Goal: Task Accomplishment & Management: Manage account settings

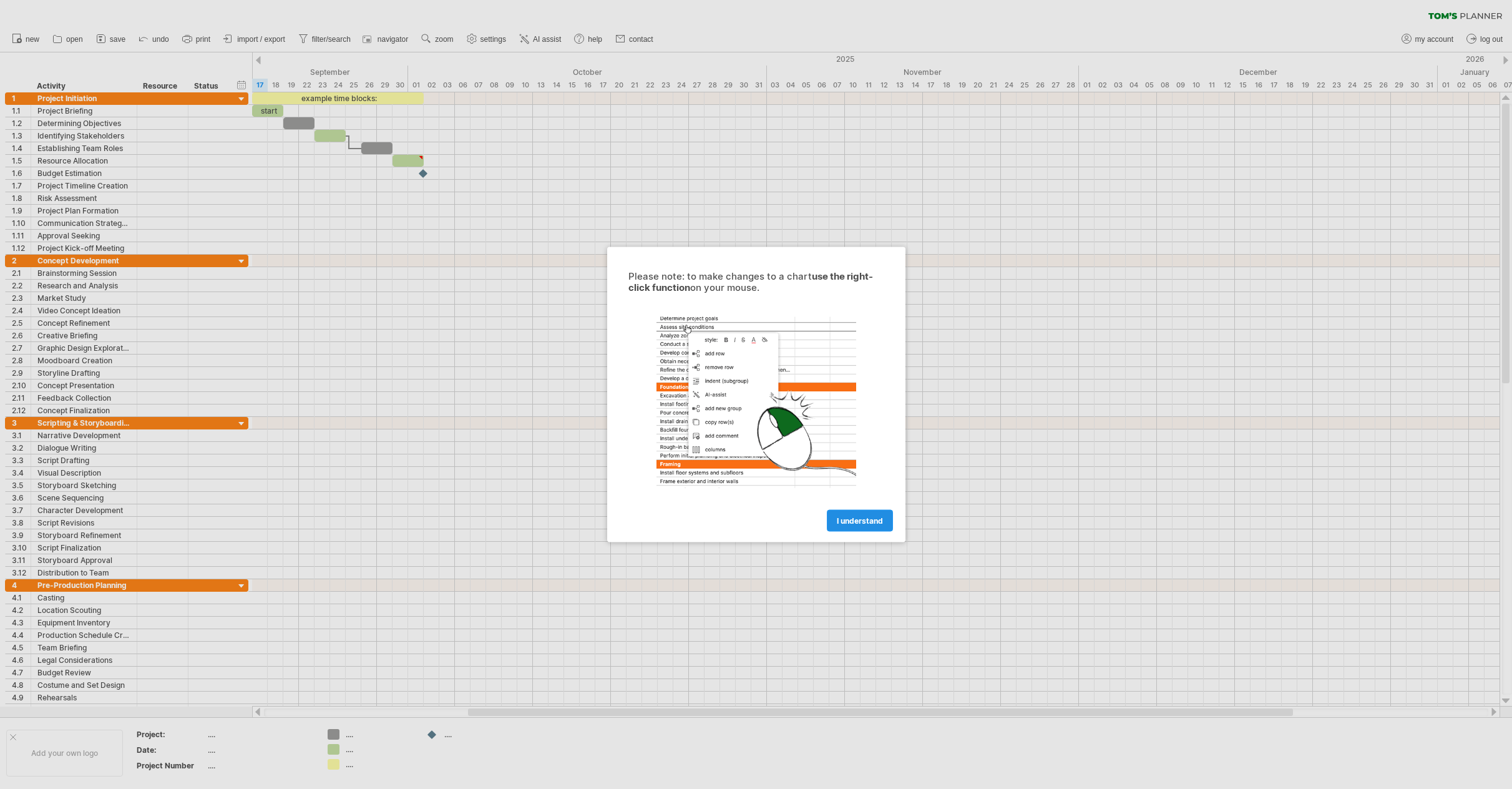
click at [847, 517] on span "I understand" at bounding box center [860, 520] width 47 height 9
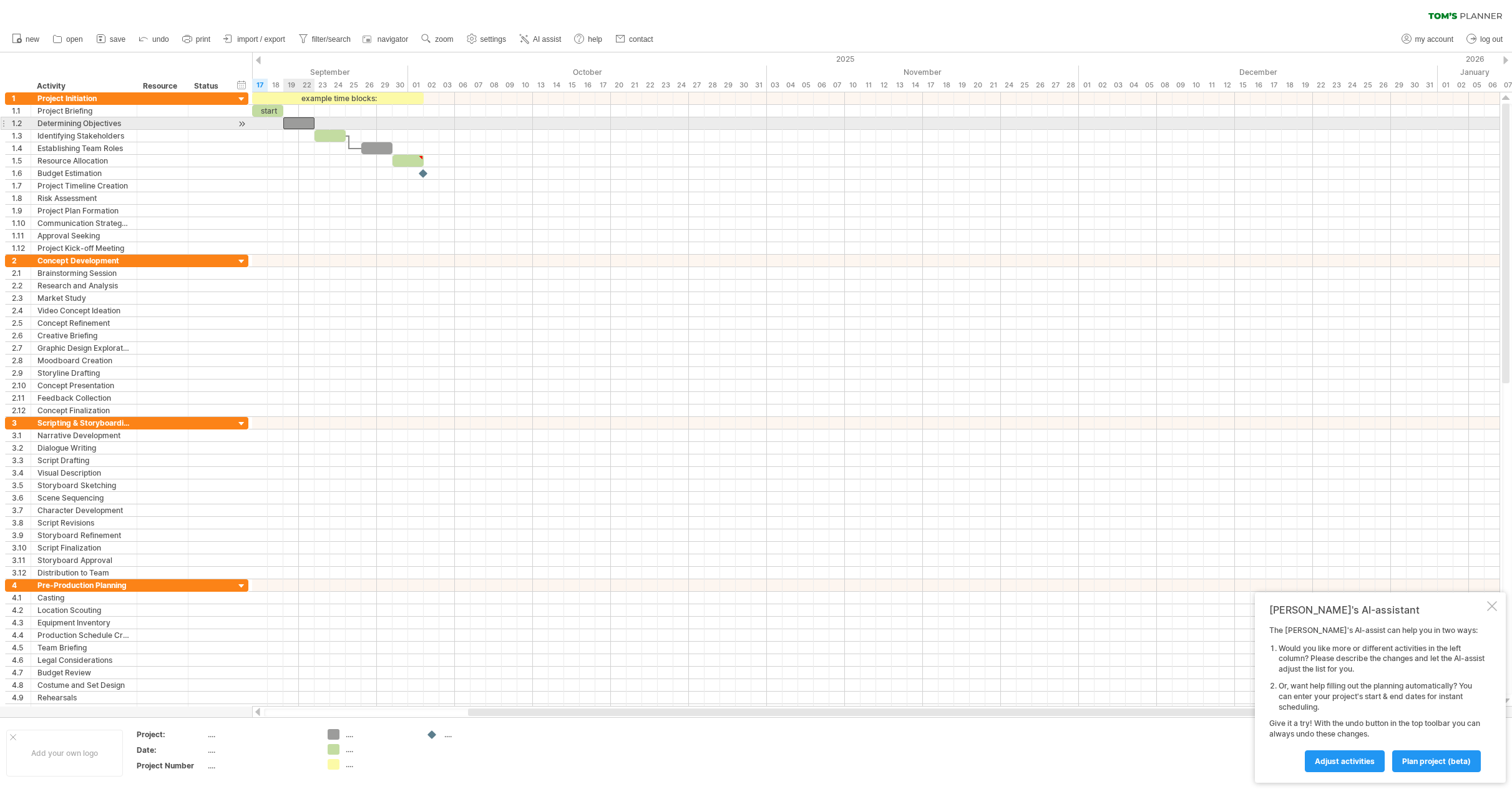
click at [295, 123] on div at bounding box center [299, 123] width 31 height 12
click at [318, 132] on div at bounding box center [330, 136] width 31 height 12
drag, startPoint x: 343, startPoint y: 133, endPoint x: 412, endPoint y: 136, distance: 69.1
click at [412, 136] on div at bounding box center [365, 136] width 102 height 12
drag, startPoint x: 416, startPoint y: 135, endPoint x: 376, endPoint y: 133, distance: 40.0
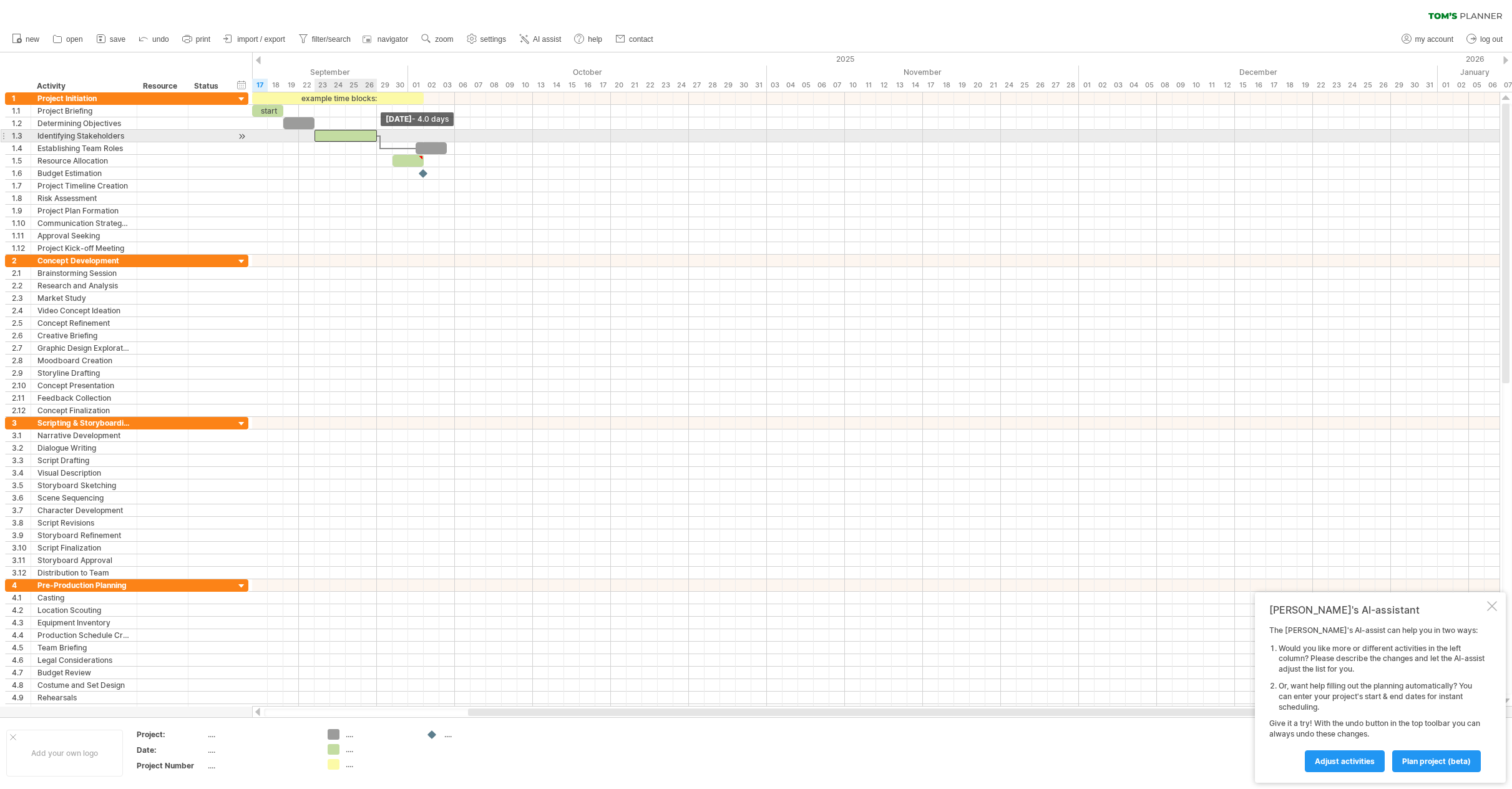
click at [376, 133] on span at bounding box center [377, 136] width 5 height 12
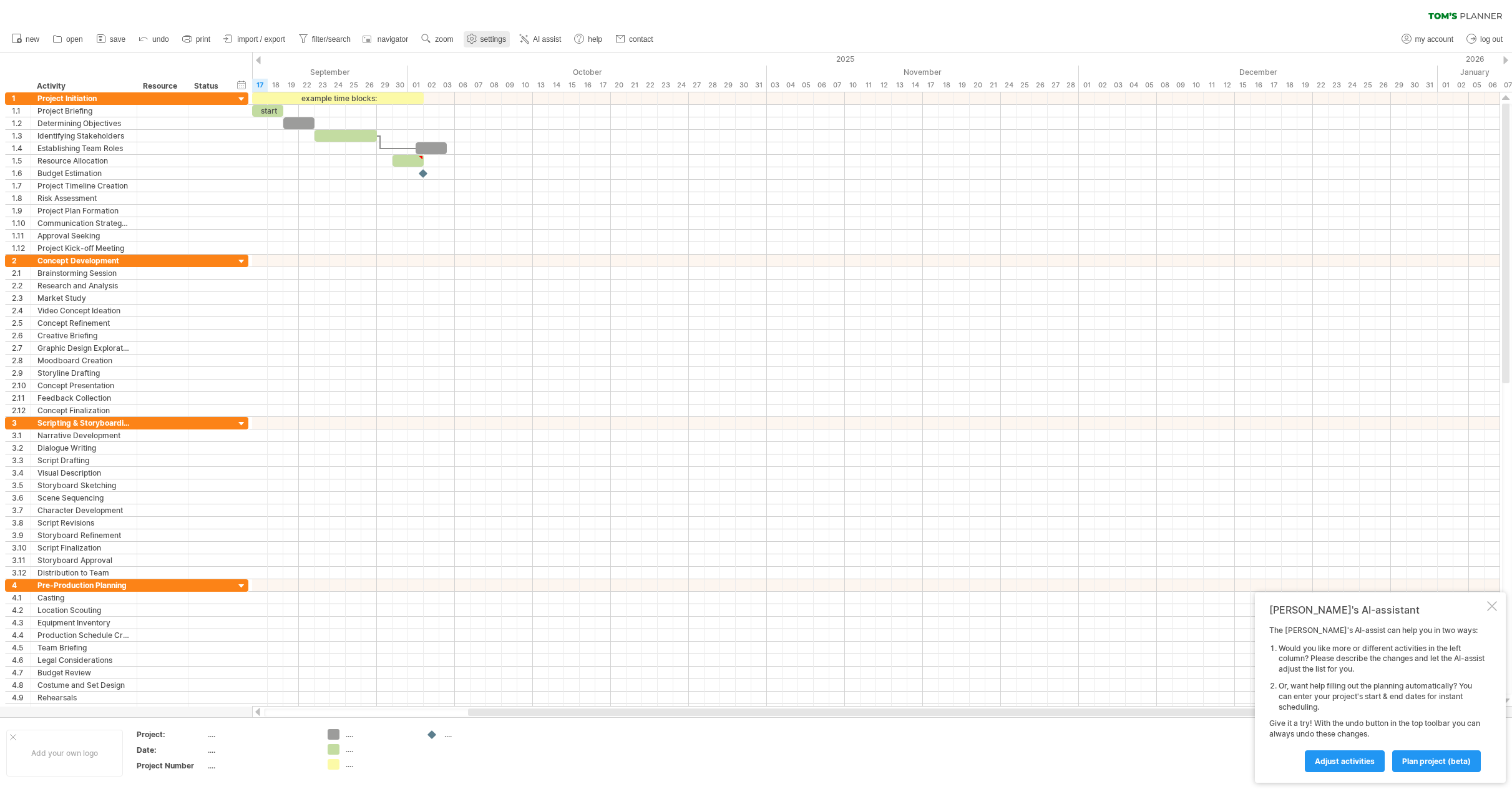
click at [486, 36] on span "settings" at bounding box center [492, 39] width 25 height 9
select select "*"
select select "**"
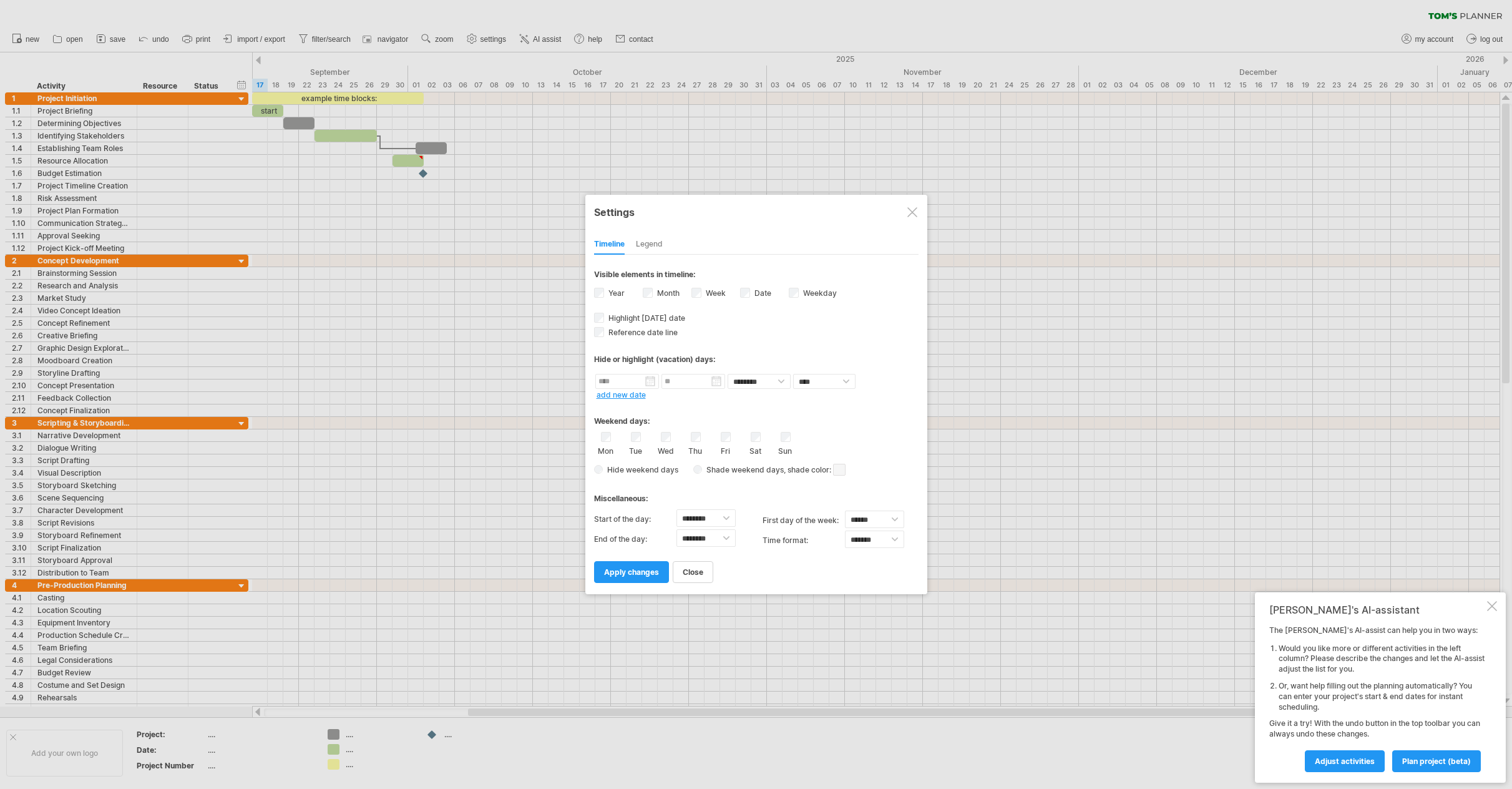
click at [846, 467] on span at bounding box center [838, 470] width 12 height 12
click at [906, 486] on span at bounding box center [909, 488] width 10 height 10
click at [627, 589] on div "**********" at bounding box center [756, 394] width 342 height 399
click at [626, 575] on span "apply changes" at bounding box center [631, 572] width 55 height 9
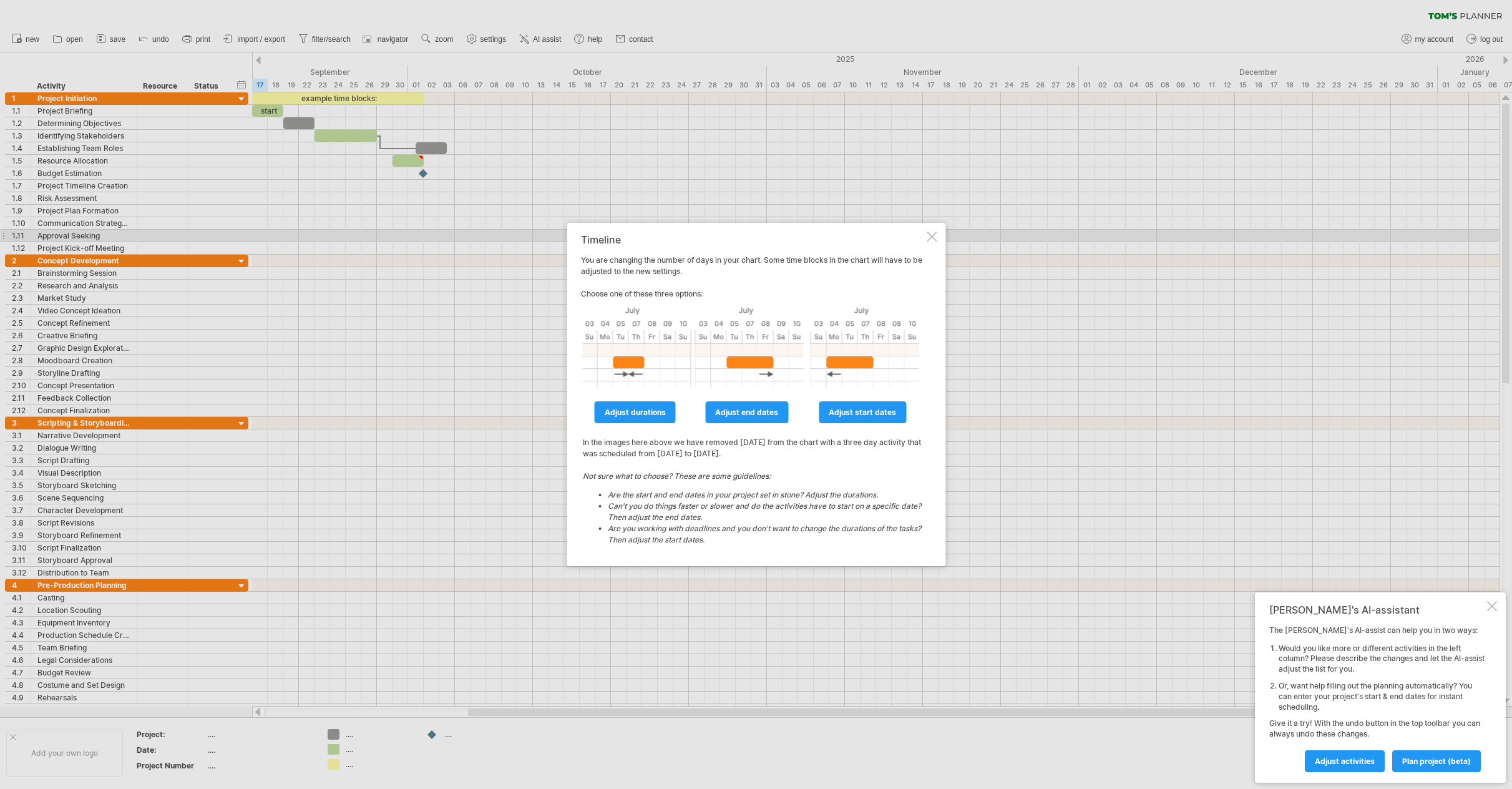
click at [926, 238] on div "Timeline You are changing the number of days in your chart. Some time blocks in…" at bounding box center [756, 394] width 379 height 343
click at [931, 236] on div at bounding box center [932, 237] width 10 height 10
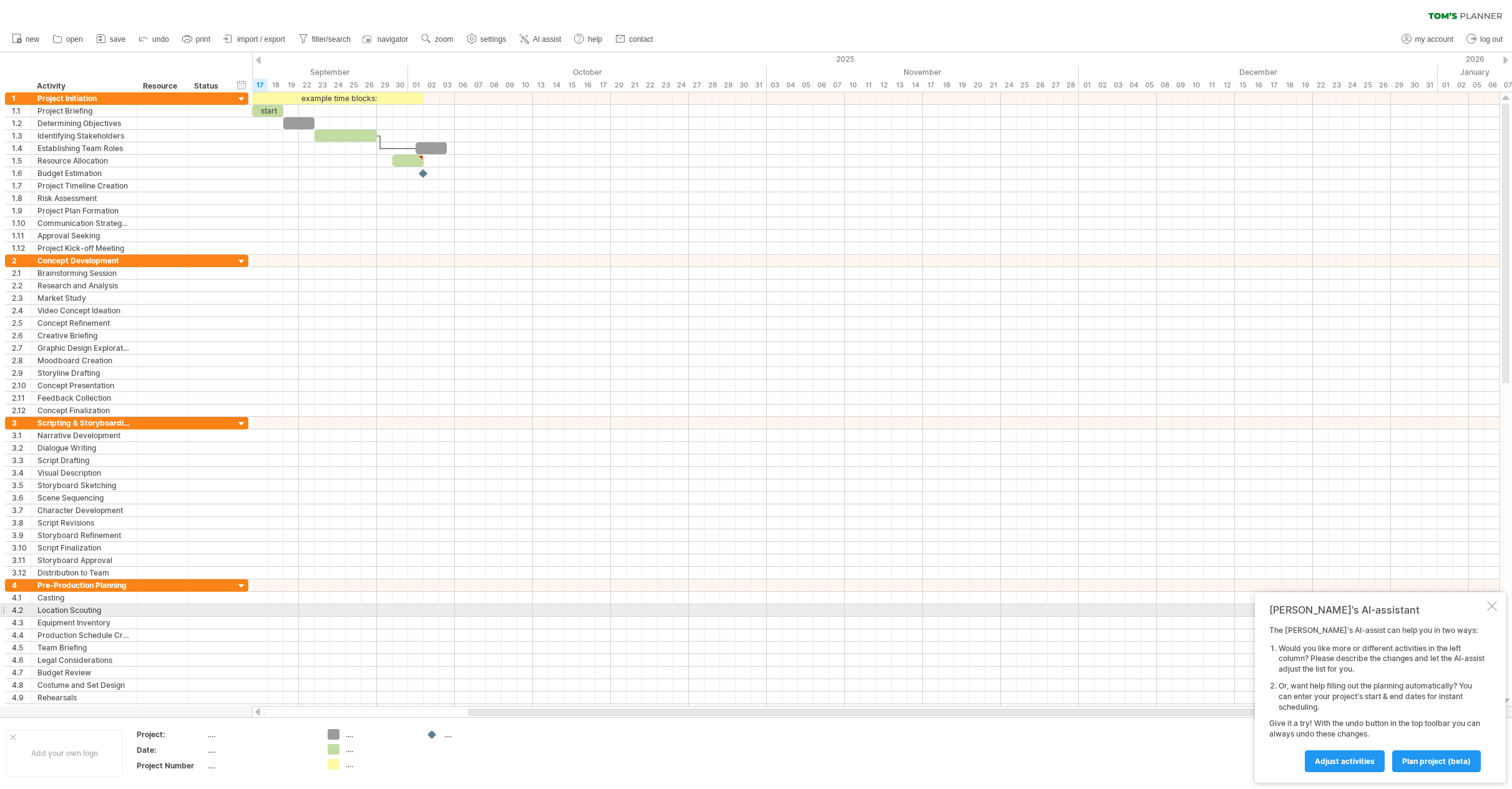
click at [1490, 610] on div at bounding box center [1492, 606] width 10 height 10
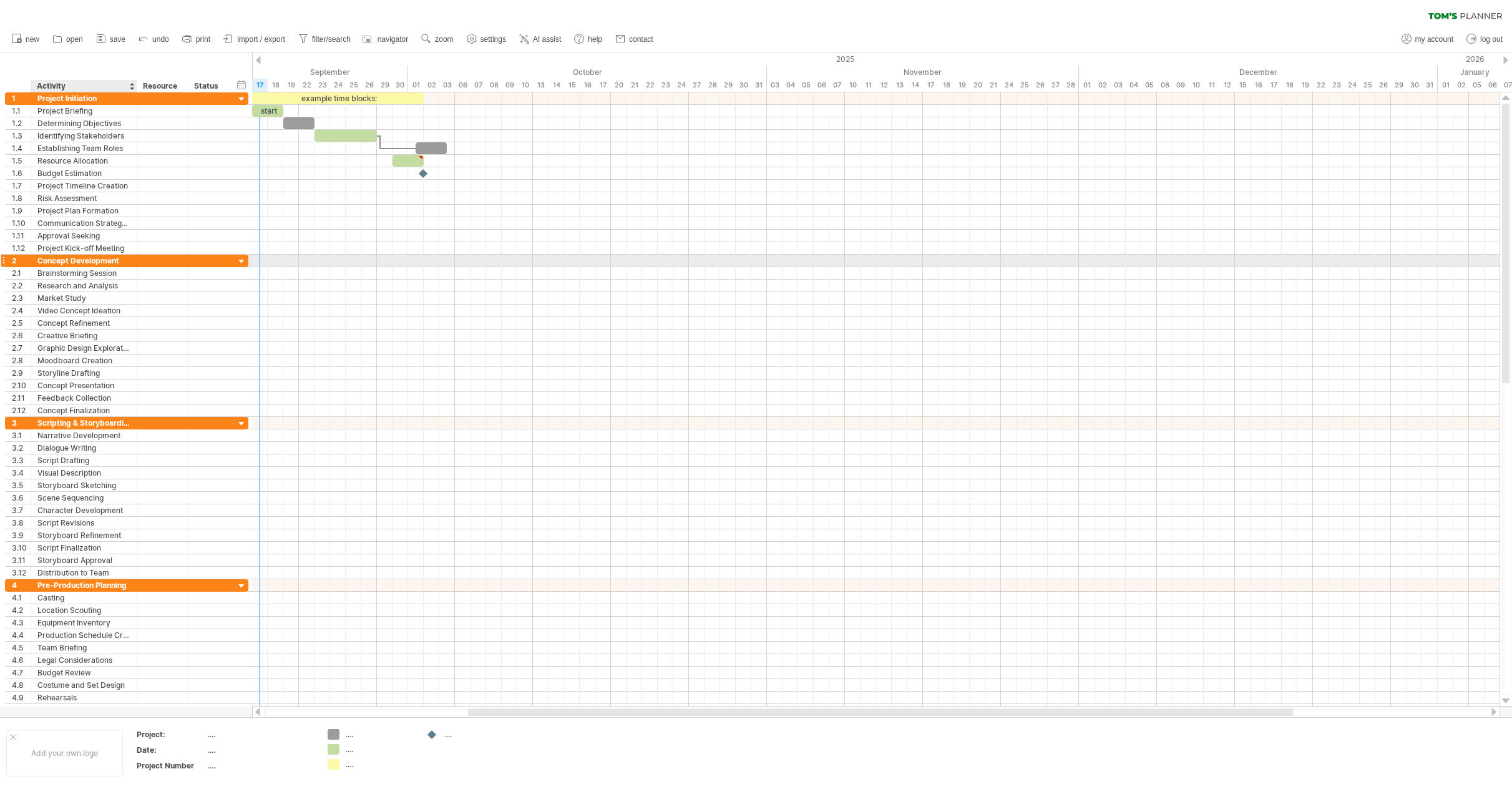
click at [83, 262] on div "Concept Development" at bounding box center [84, 261] width 93 height 12
click at [239, 261] on div at bounding box center [242, 261] width 12 height 12
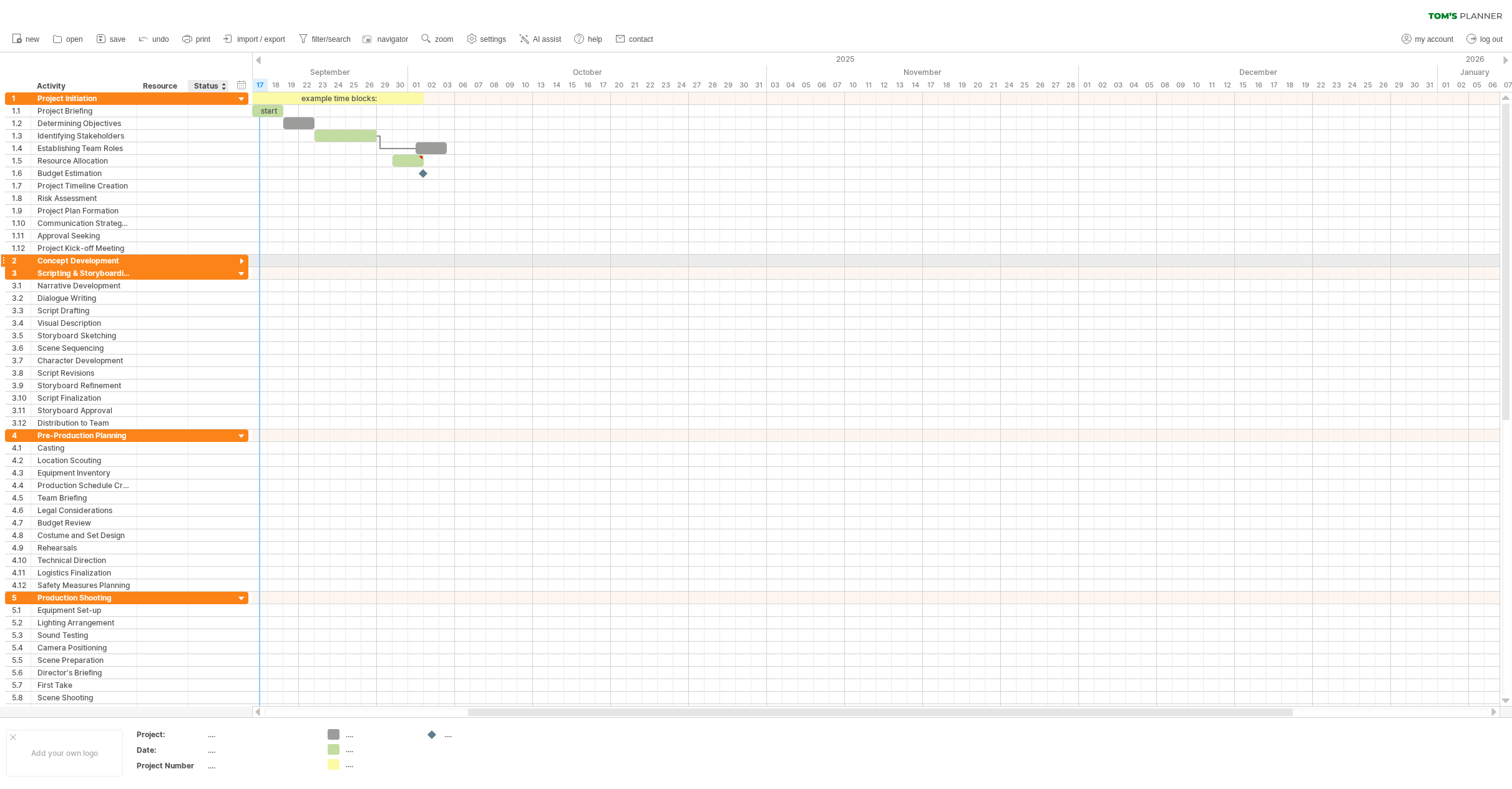
click at [239, 261] on div at bounding box center [242, 261] width 12 height 12
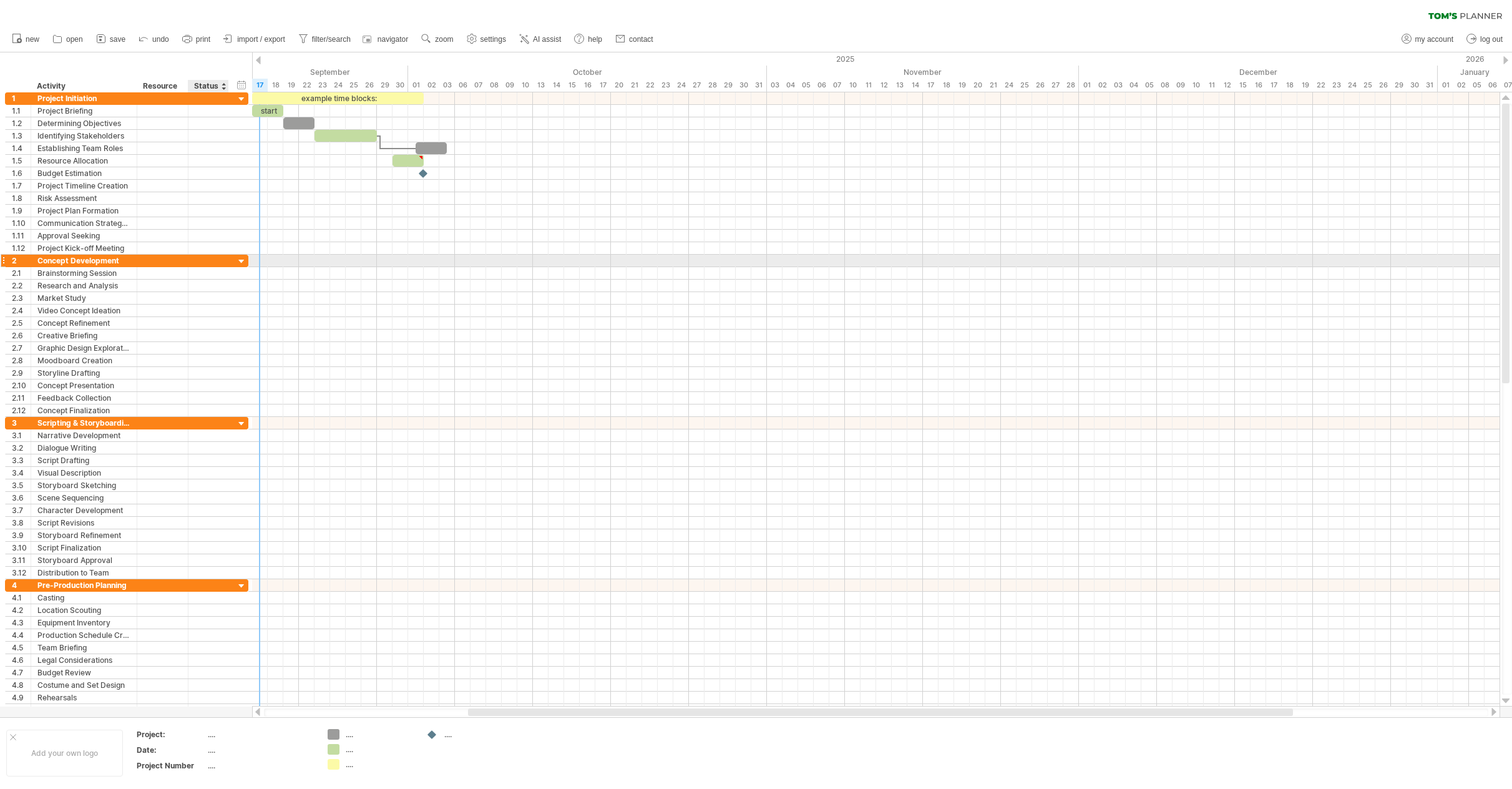
click at [239, 261] on div at bounding box center [242, 261] width 12 height 12
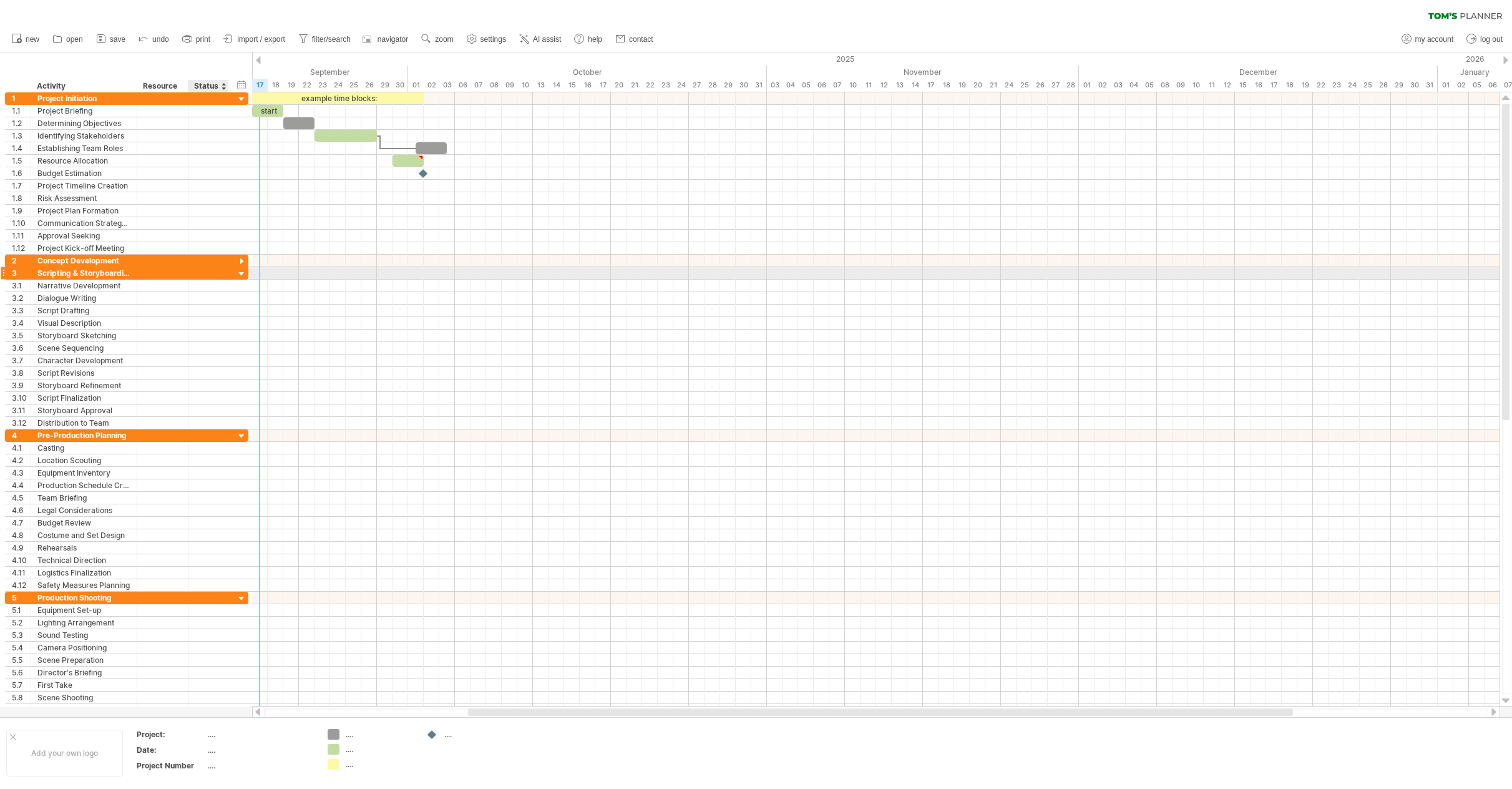
click at [241, 274] on div at bounding box center [242, 274] width 12 height 12
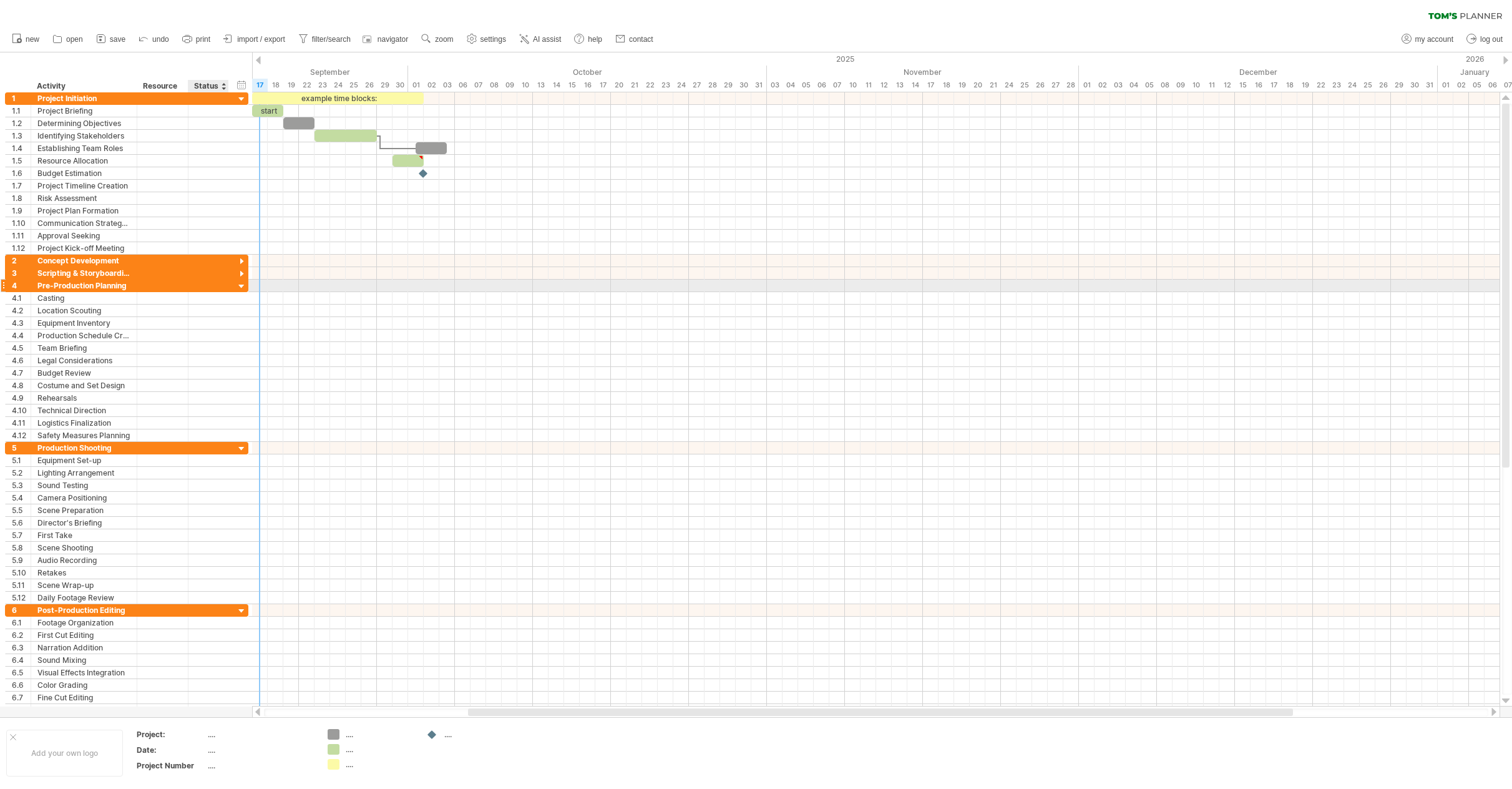
click at [242, 282] on div at bounding box center [242, 287] width 12 height 12
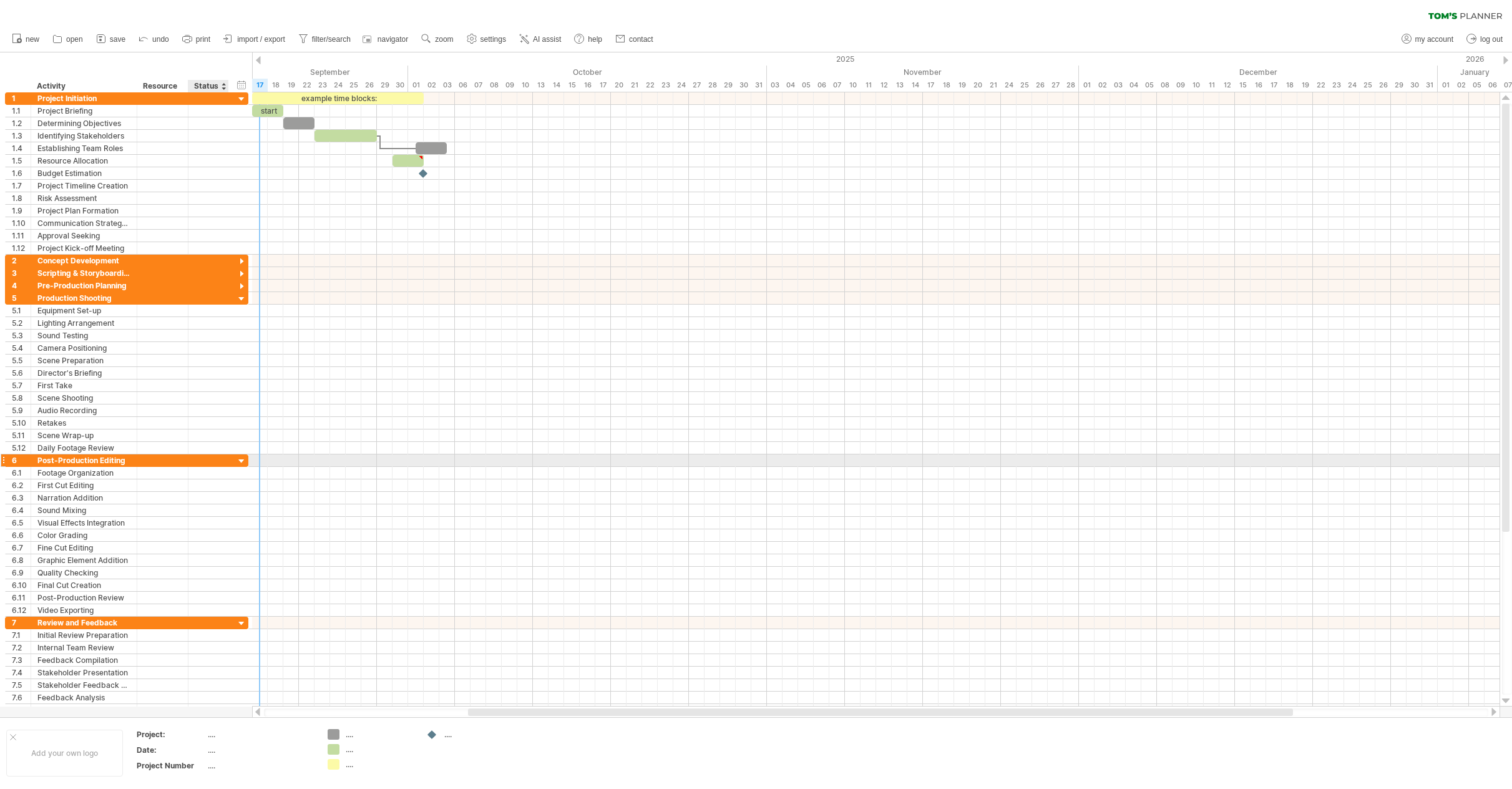
click at [239, 461] on div at bounding box center [242, 461] width 12 height 12
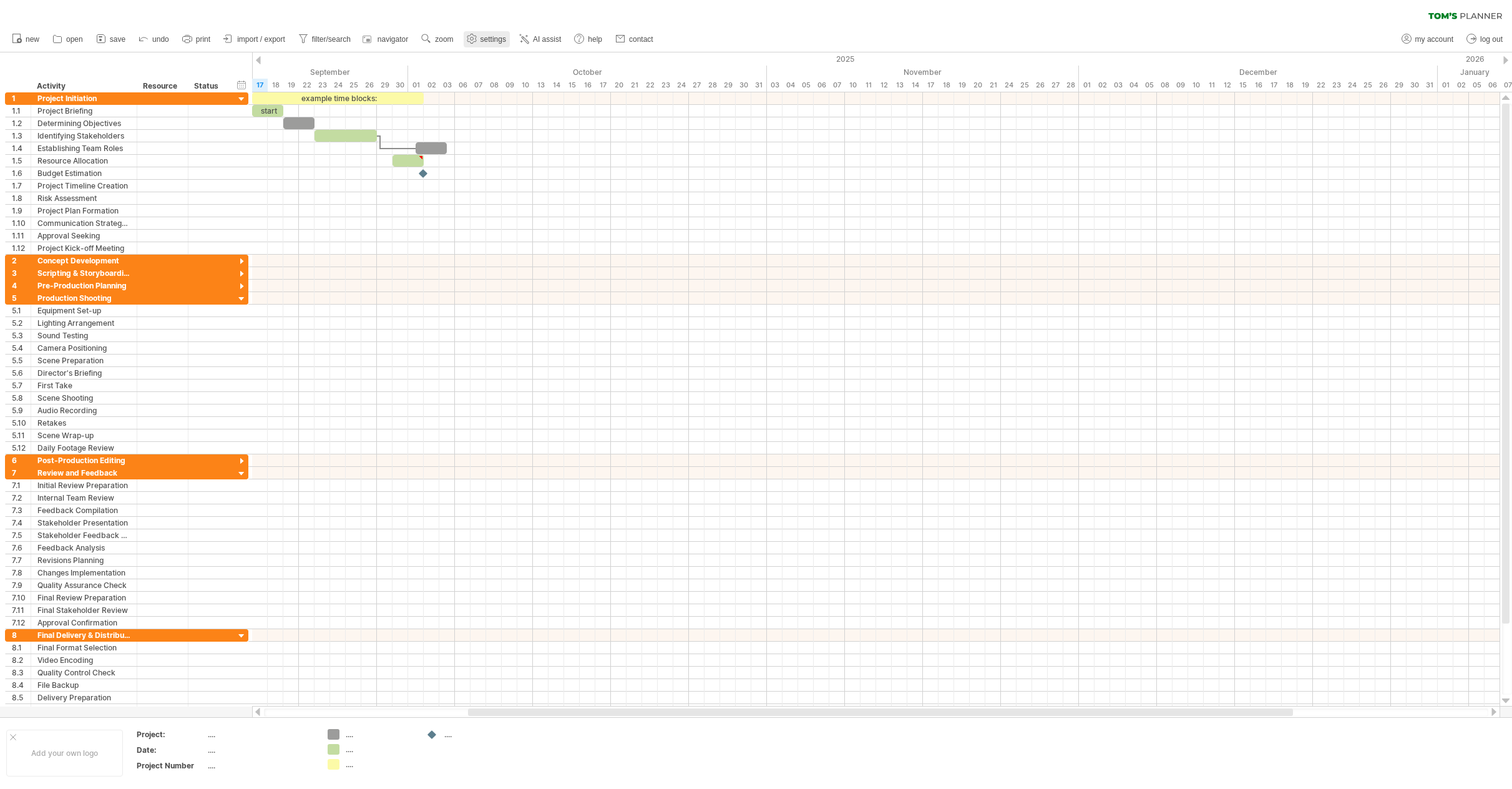
click at [483, 38] on span "settings" at bounding box center [492, 39] width 25 height 9
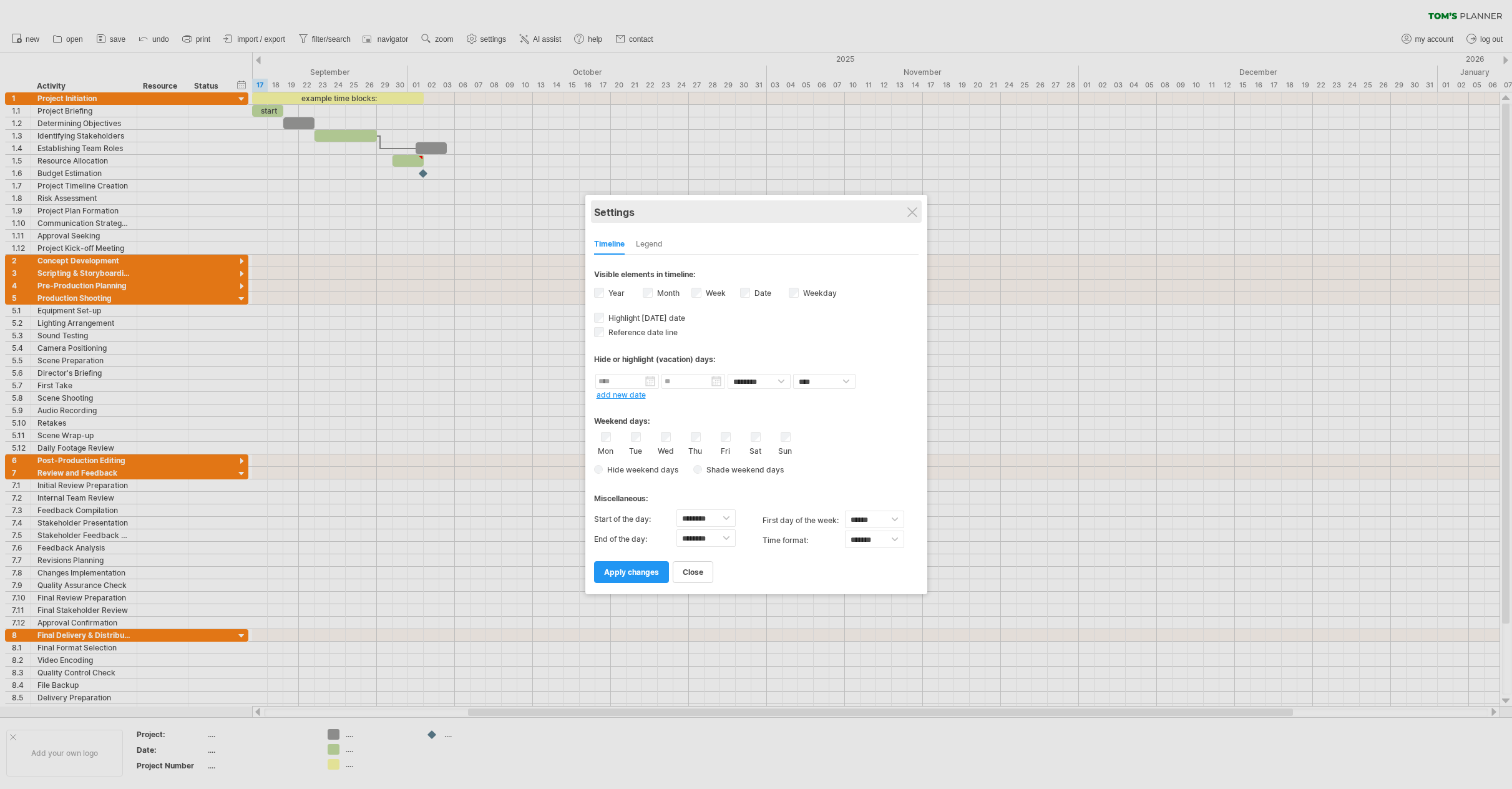
click at [899, 218] on div "Settings" at bounding box center [756, 212] width 324 height 23
click at [908, 211] on div at bounding box center [912, 212] width 10 height 10
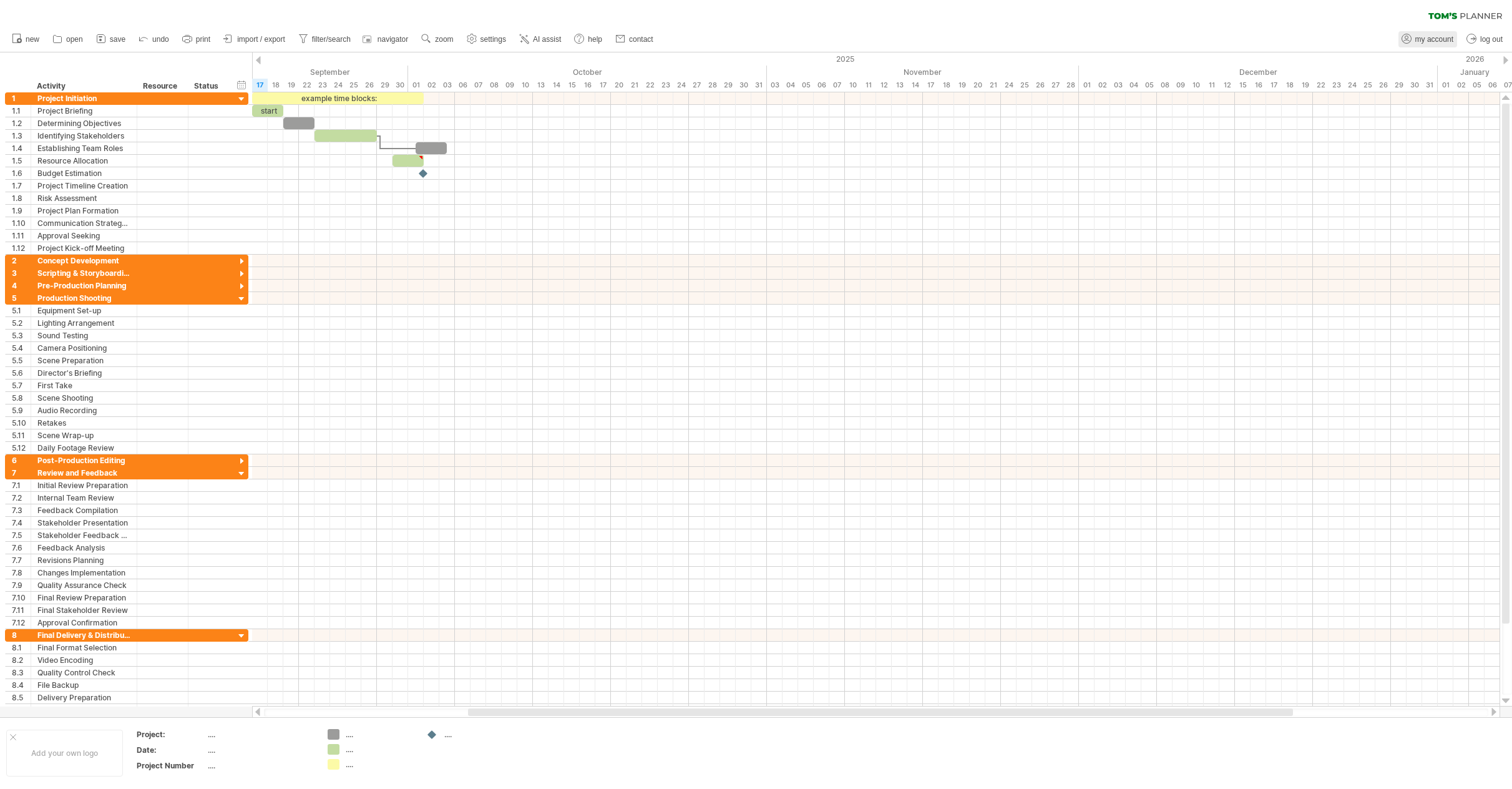
click at [1422, 40] on span "my account" at bounding box center [1434, 39] width 38 height 9
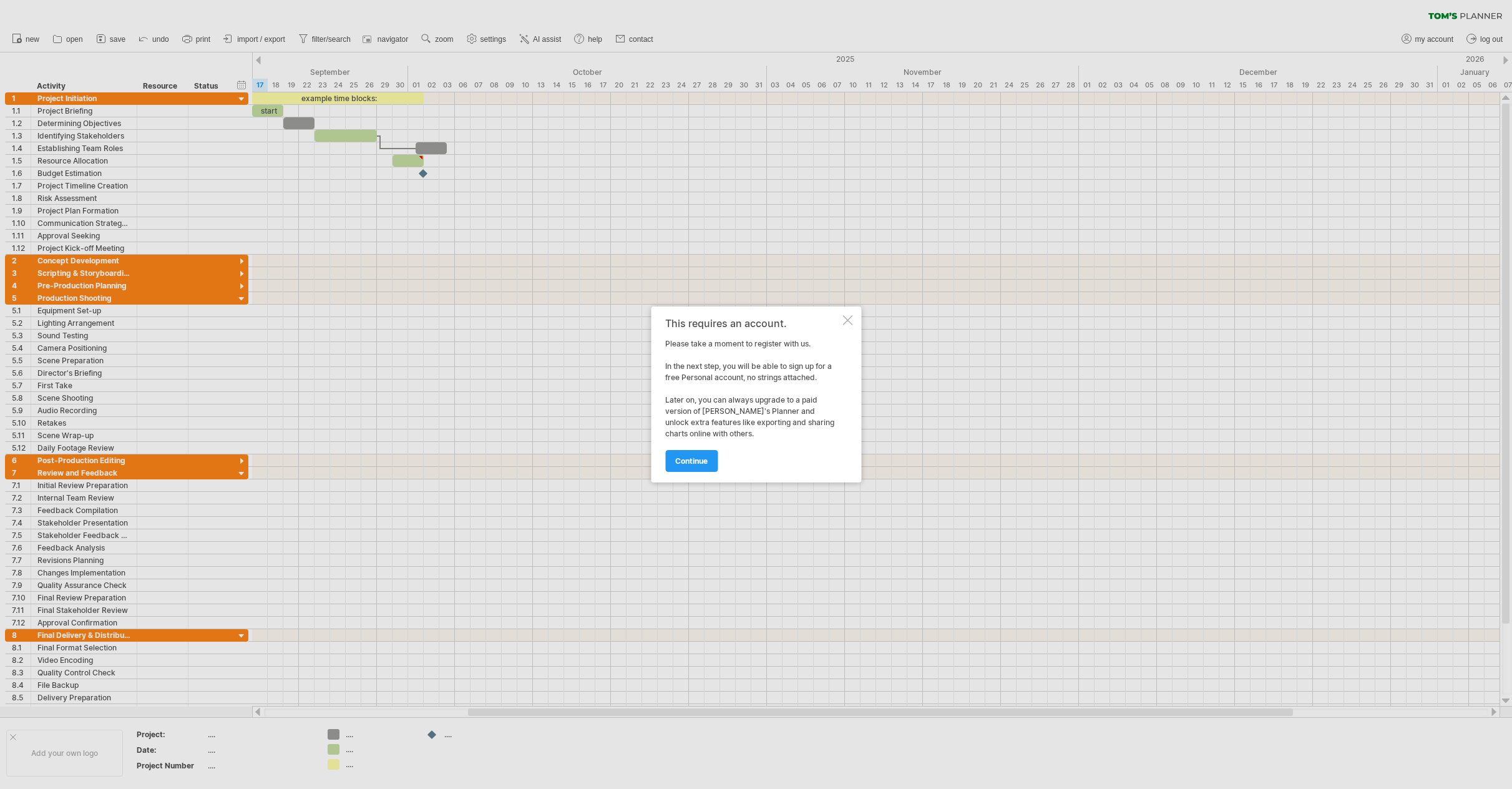
click at [847, 316] on div at bounding box center [847, 320] width 10 height 10
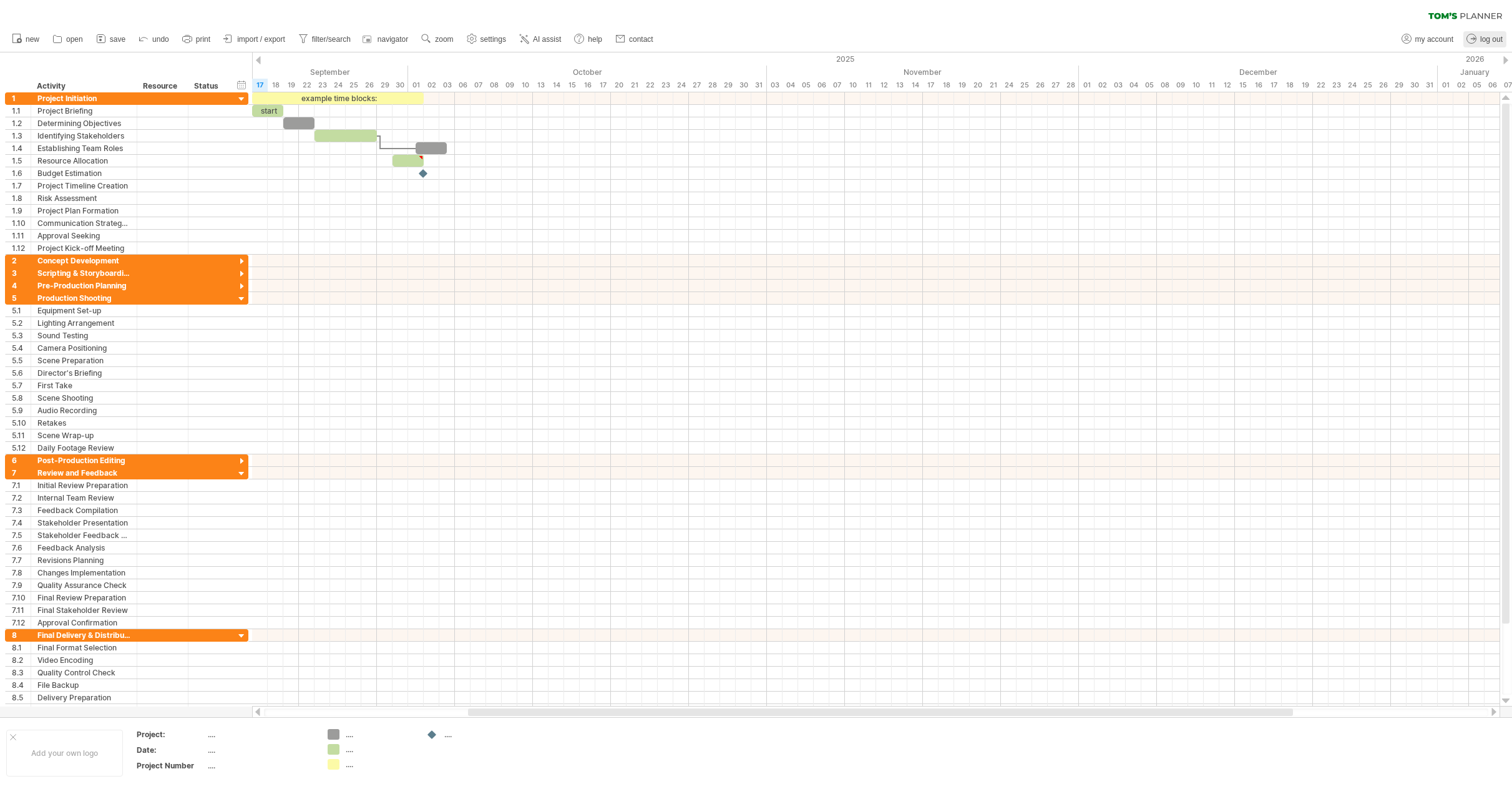
click at [1479, 42] on link "log out" at bounding box center [1484, 39] width 43 height 16
